Goal: Task Accomplishment & Management: Use online tool/utility

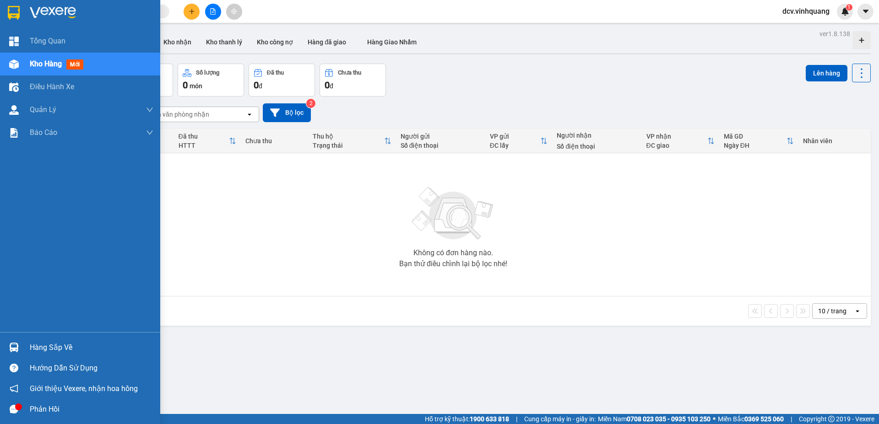
drag, startPoint x: 56, startPoint y: 350, endPoint x: 72, endPoint y: 350, distance: 16.0
click at [60, 350] on div "Hàng sắp về" at bounding box center [92, 348] width 124 height 14
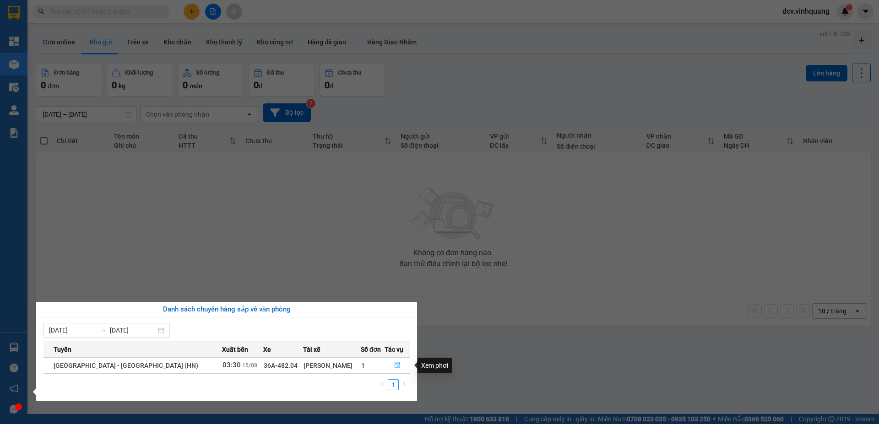
click at [398, 365] on button "button" at bounding box center [397, 366] width 24 height 15
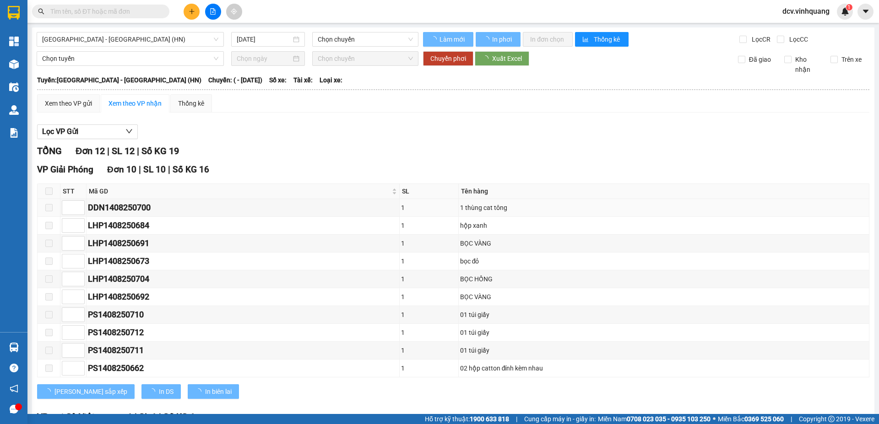
type input "[DATE]"
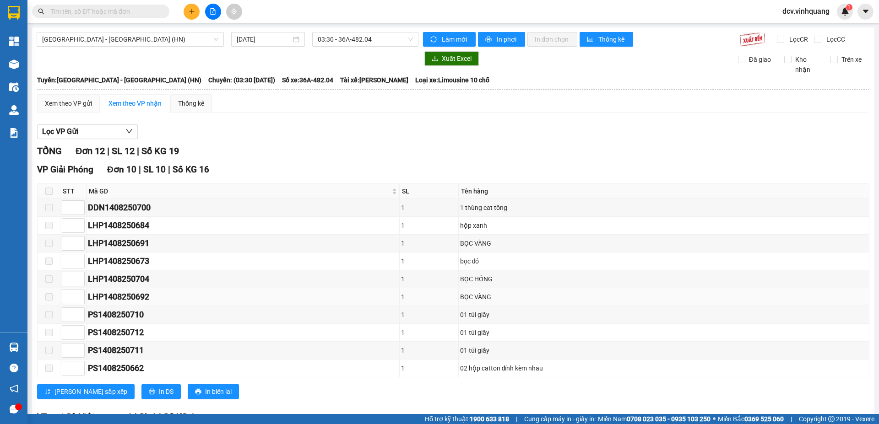
scroll to position [185, 0]
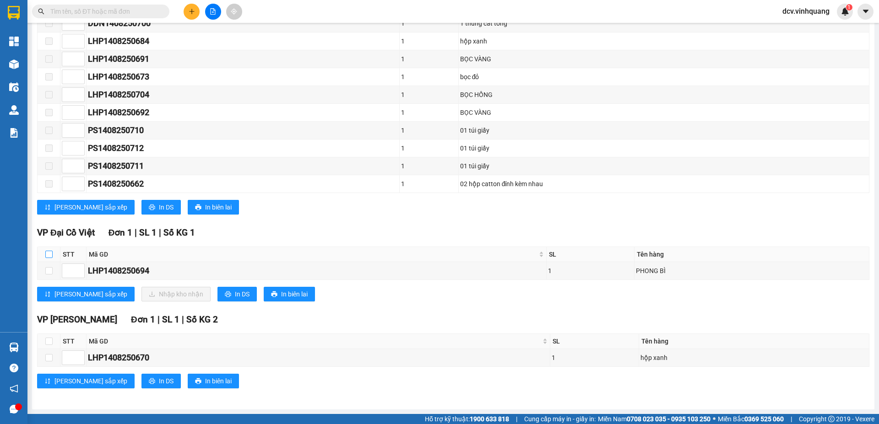
click at [47, 253] on input "checkbox" at bounding box center [48, 254] width 7 height 7
checkbox input "true"
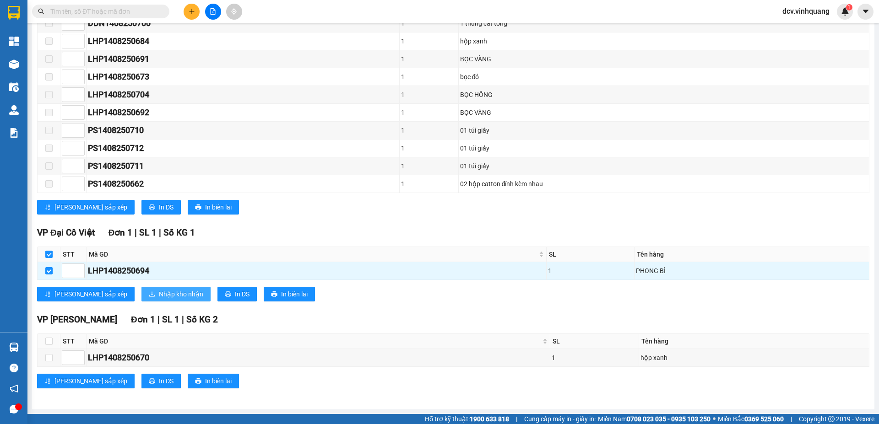
click at [159, 293] on span "Nhập kho nhận" at bounding box center [181, 294] width 44 height 10
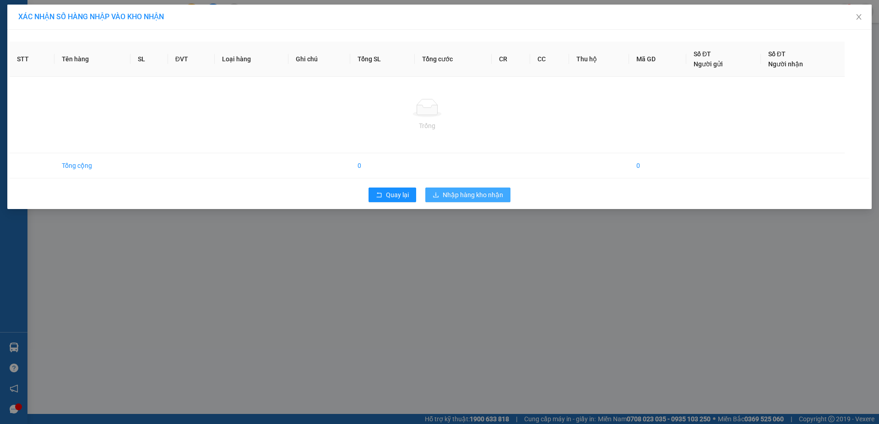
click at [468, 196] on span "Nhập hàng kho nhận" at bounding box center [473, 195] width 60 height 10
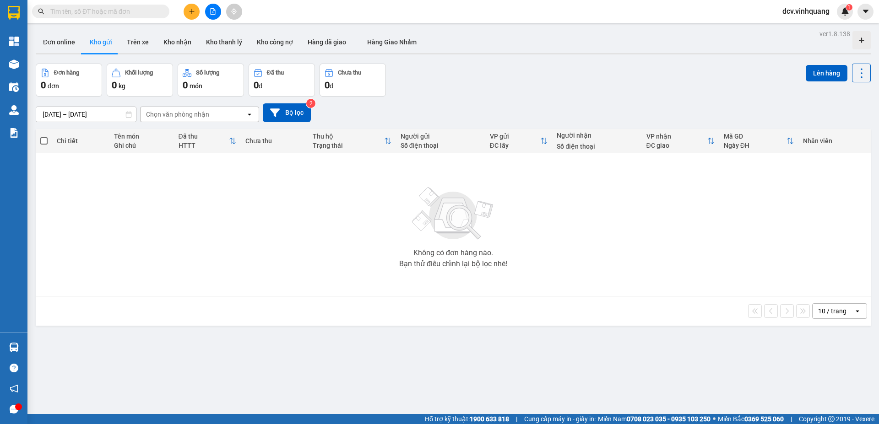
click at [110, 40] on button "Kho gửi" at bounding box center [100, 42] width 37 height 22
